Goal: Information Seeking & Learning: Learn about a topic

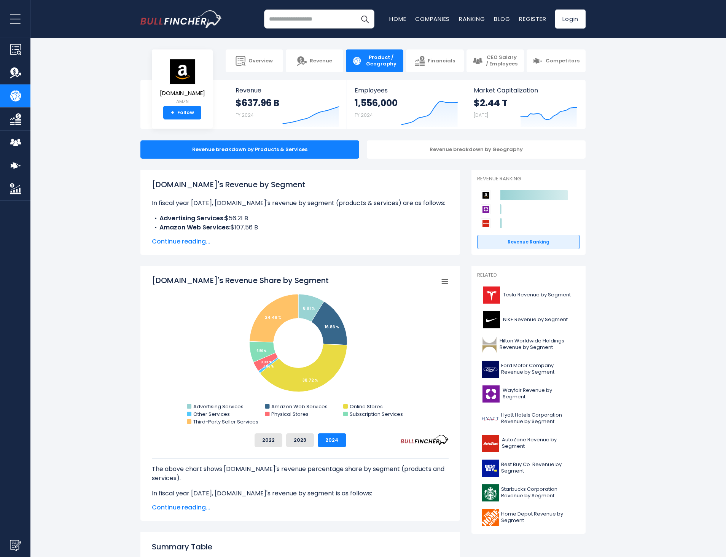
click at [182, 243] on span "Continue reading..." at bounding box center [300, 241] width 297 height 9
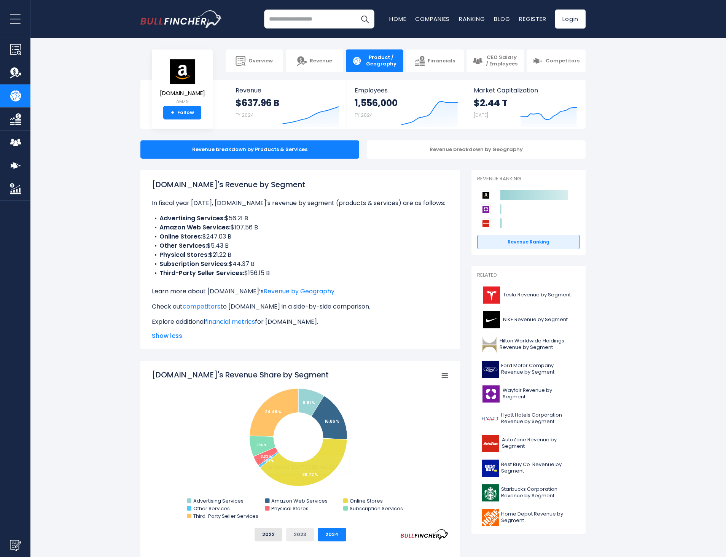
click at [304, 535] on button "2023" at bounding box center [300, 535] width 28 height 14
click at [280, 534] on button "2022" at bounding box center [269, 535] width 28 height 14
click at [297, 535] on button "2023" at bounding box center [300, 535] width 28 height 14
click at [330, 538] on button "2024" at bounding box center [332, 535] width 29 height 14
click at [300, 536] on button "2023" at bounding box center [300, 535] width 28 height 14
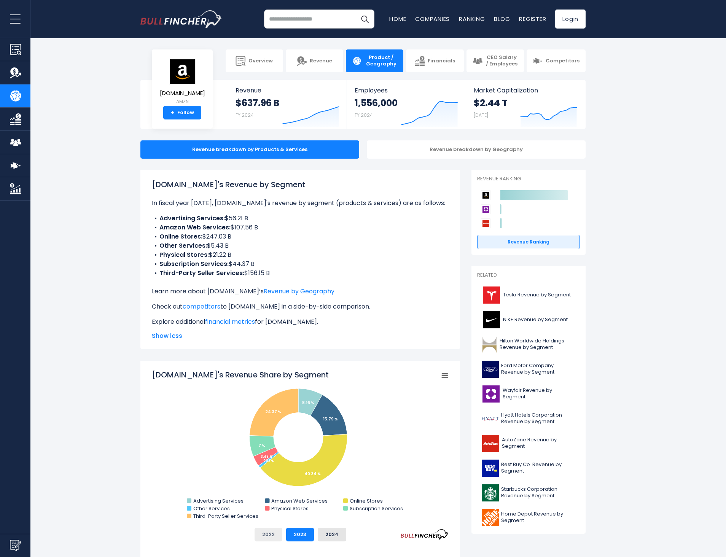
click at [271, 537] on button "2022" at bounding box center [269, 535] width 28 height 14
click at [295, 535] on button "2023" at bounding box center [300, 535] width 28 height 14
click at [330, 535] on button "2024" at bounding box center [332, 535] width 29 height 14
click at [299, 532] on button "2023" at bounding box center [300, 535] width 28 height 14
click at [262, 534] on button "2022" at bounding box center [269, 535] width 28 height 14
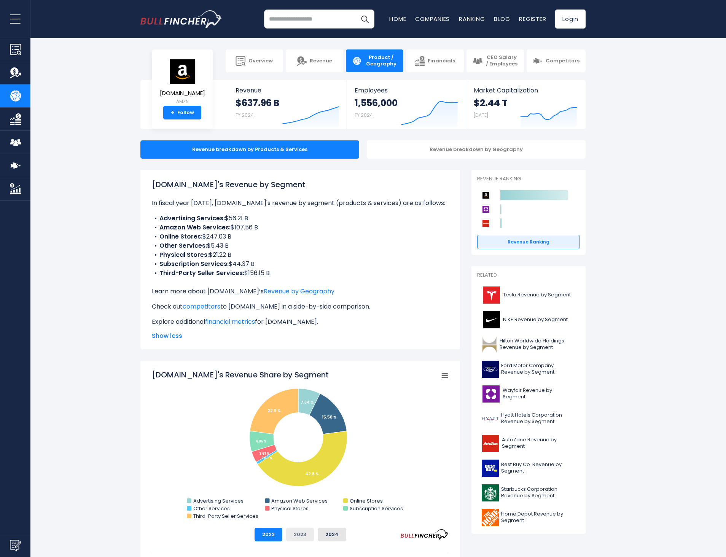
click at [288, 534] on button "2023" at bounding box center [300, 535] width 28 height 14
click at [323, 531] on button "2024" at bounding box center [332, 535] width 29 height 14
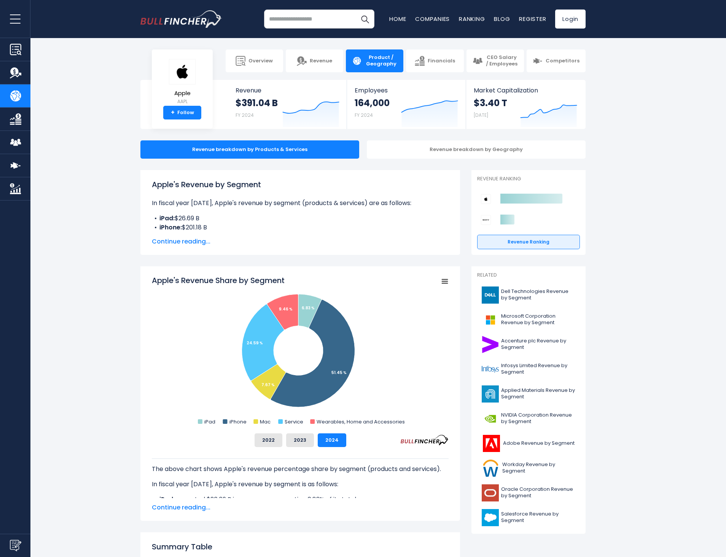
click at [178, 242] on span "Continue reading..." at bounding box center [300, 241] width 297 height 9
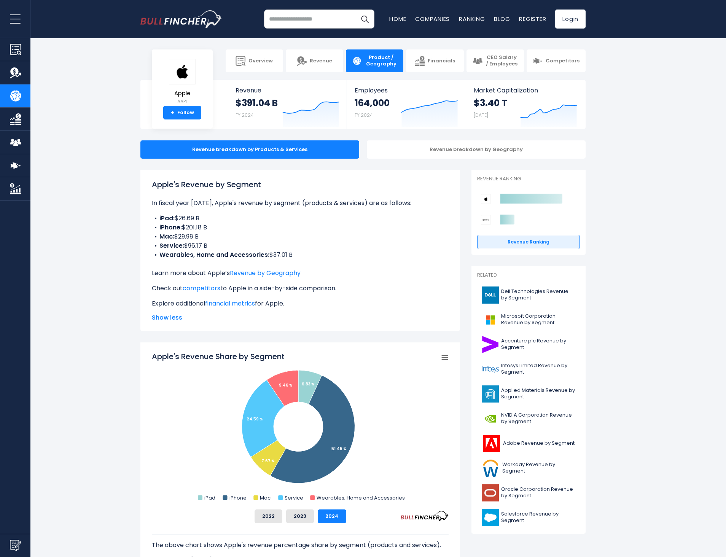
click at [205, 228] on li "iPhone: $201.18 B" at bounding box center [300, 227] width 297 height 9
click at [202, 243] on li "Service: $96.17 B" at bounding box center [300, 245] width 297 height 9
click at [202, 226] on li "iPhone: $201.18 B" at bounding box center [300, 227] width 297 height 9
click at [202, 244] on li "Service: $96.17 B" at bounding box center [300, 245] width 297 height 9
click at [285, 255] on li "Wearables, Home and Accessories: $37.01 B" at bounding box center [300, 254] width 297 height 9
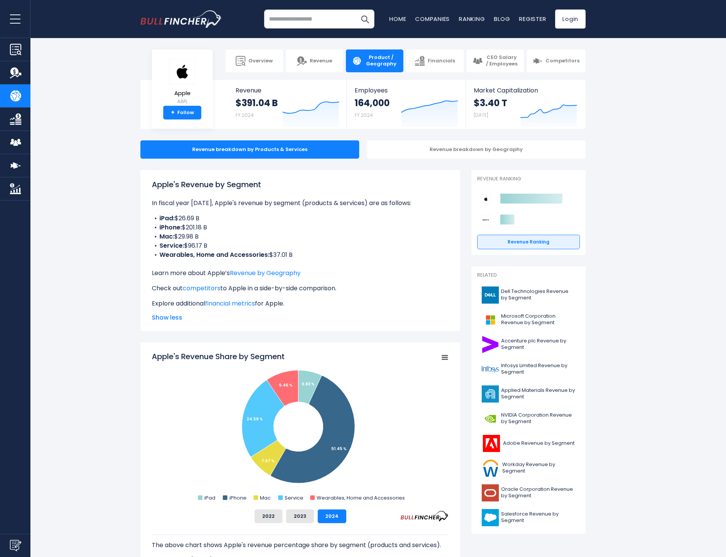
click at [206, 227] on li "iPhone: $201.18 B" at bounding box center [300, 227] width 297 height 9
click at [279, 252] on li "Wearables, Home and Accessories: $37.01 B" at bounding box center [300, 254] width 297 height 9
click at [520, 314] on span "Microsoft Corporation Revenue by Segment" at bounding box center [538, 319] width 74 height 13
click at [532, 416] on span "NVIDIA Corporation Revenue by Segment" at bounding box center [538, 418] width 74 height 13
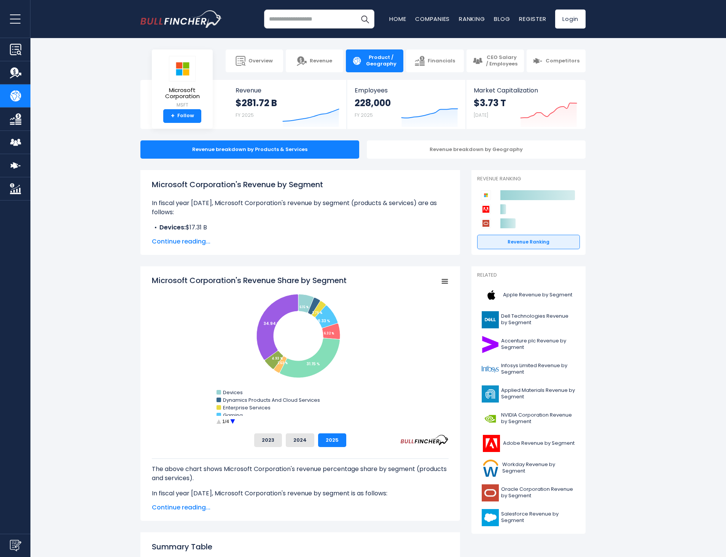
click at [186, 243] on span "Continue reading..." at bounding box center [300, 241] width 297 height 9
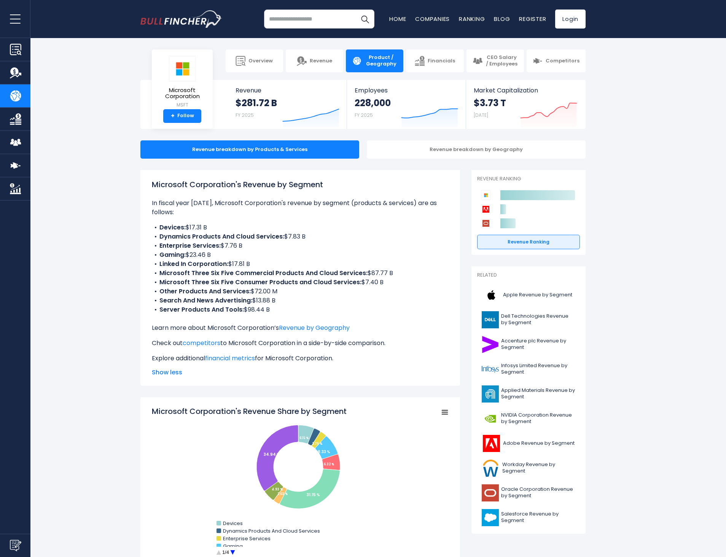
click at [209, 312] on b "Server Products And Tools:" at bounding box center [201, 309] width 84 height 9
click at [210, 311] on b "Server Products And Tools:" at bounding box center [201, 309] width 84 height 9
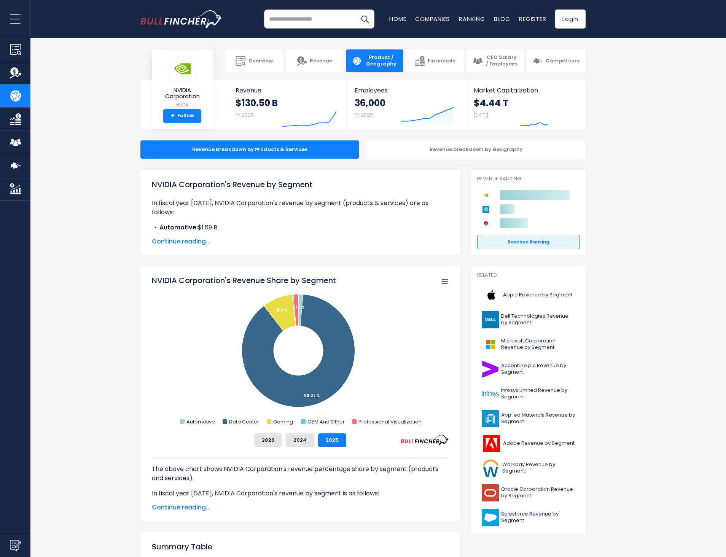
click at [166, 239] on span "Continue reading..." at bounding box center [300, 241] width 297 height 9
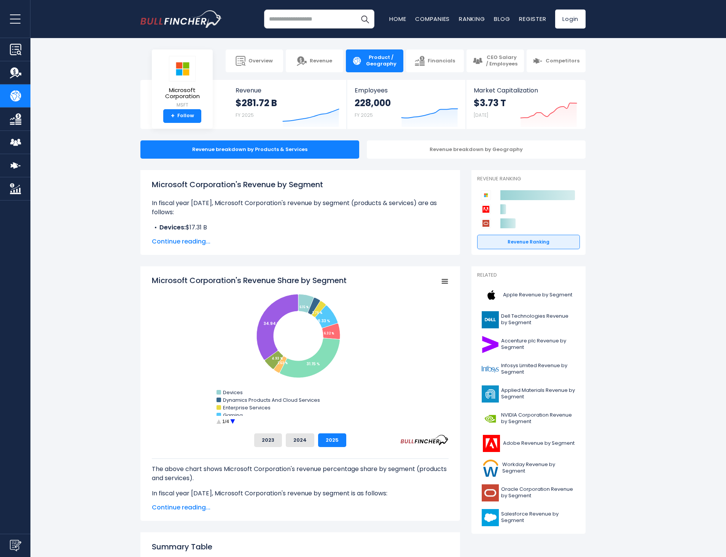
click at [184, 241] on span "Continue reading..." at bounding box center [300, 241] width 297 height 9
